Goal: Task Accomplishment & Management: Use online tool/utility

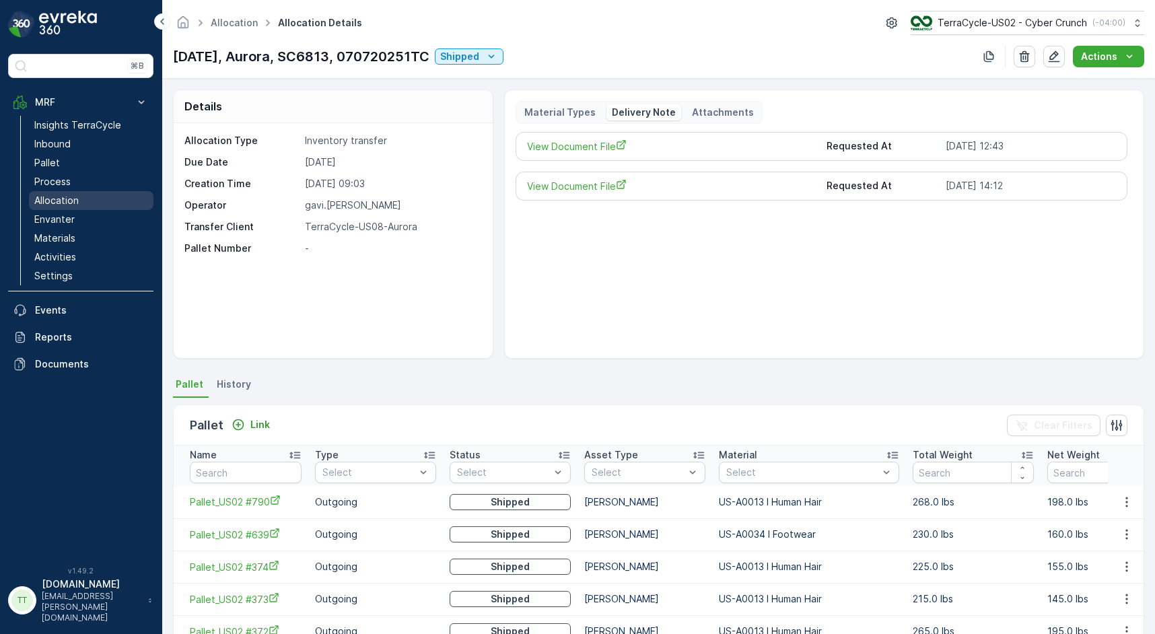
click at [93, 205] on link "Allocation" at bounding box center [91, 200] width 125 height 19
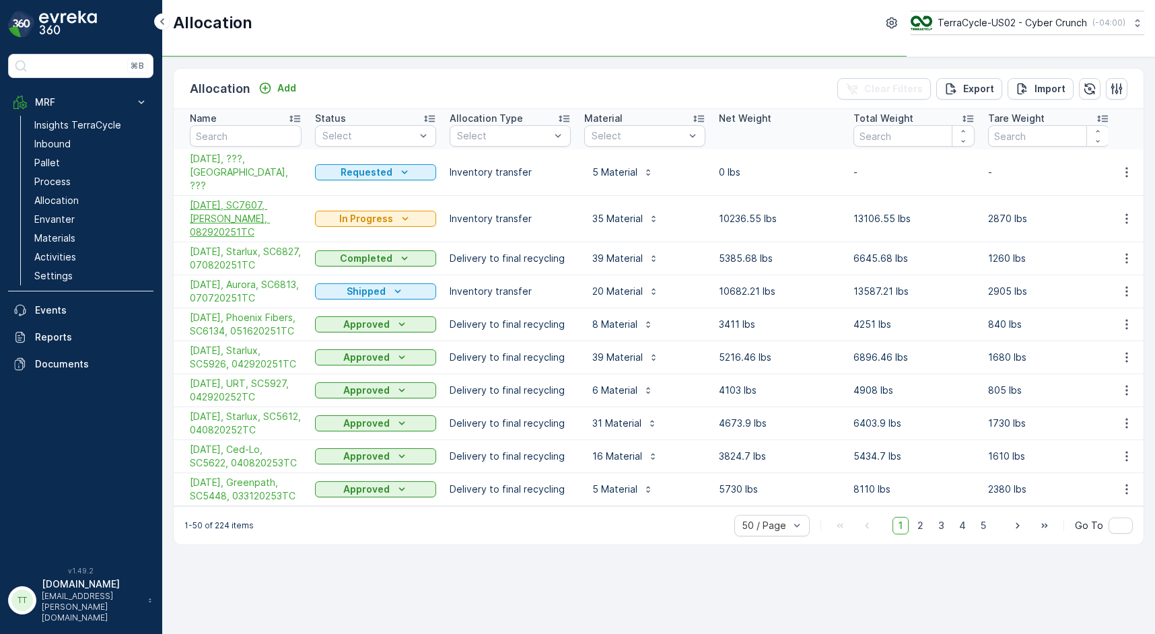
click at [211, 202] on span "[DATE], SC7607, [PERSON_NAME], 082920251TC" at bounding box center [246, 219] width 112 height 40
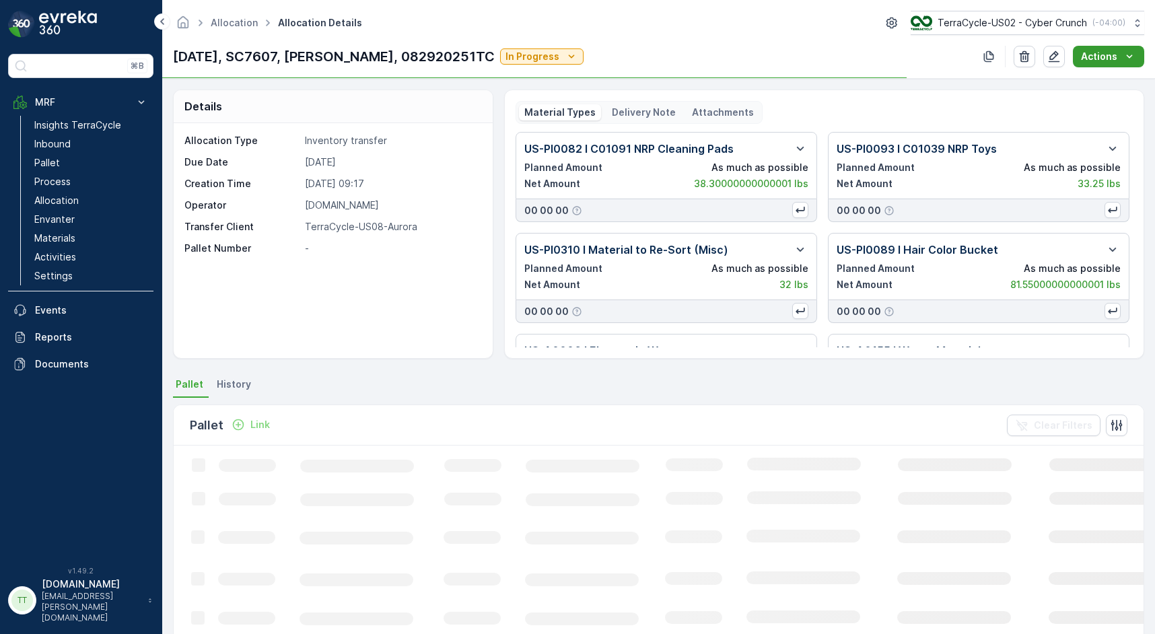
click at [1115, 61] on p "Actions" at bounding box center [1099, 56] width 36 height 13
click at [1109, 85] on span "Create Delivery Note" at bounding box center [1102, 81] width 97 height 13
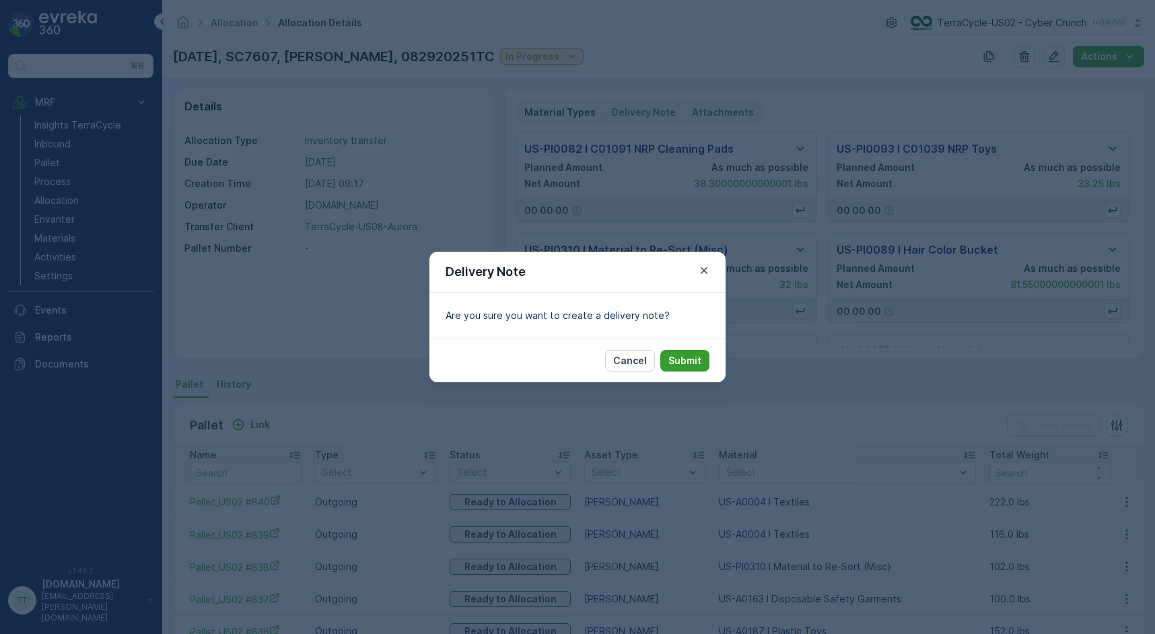
click at [687, 360] on p "Submit" at bounding box center [684, 360] width 33 height 13
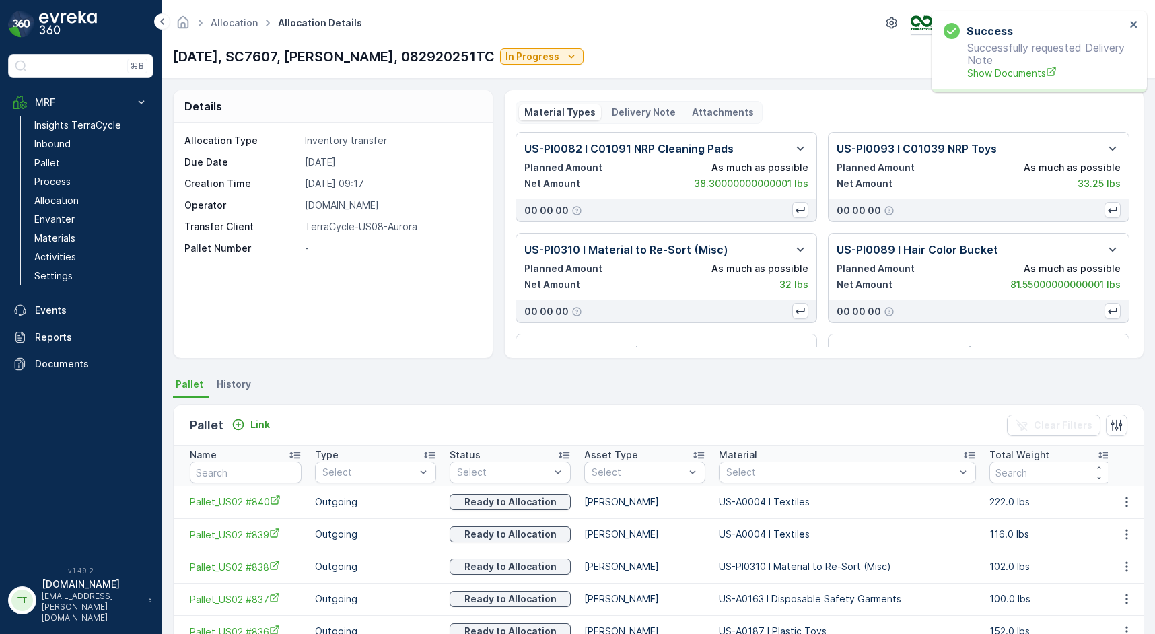
click at [649, 118] on p "Delivery Note" at bounding box center [644, 112] width 64 height 13
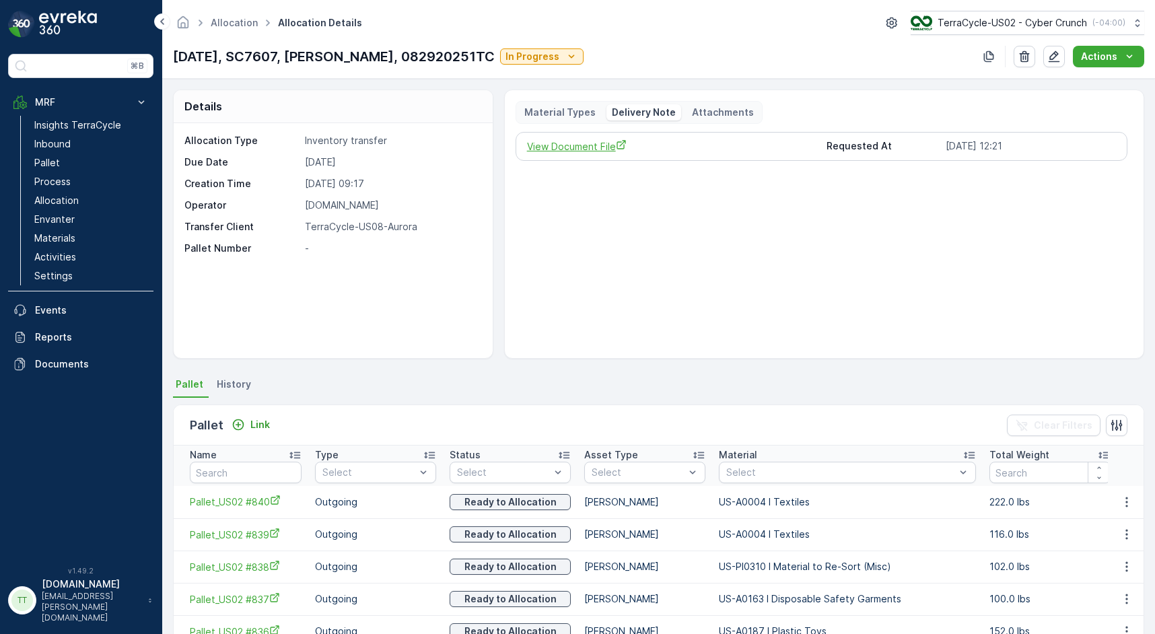
click at [584, 145] on span "View Document File" at bounding box center [671, 146] width 289 height 14
